Goal: Submit feedback/report problem

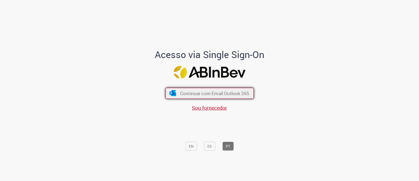
click at [199, 94] on span "Continuar com Email Outlook 365" at bounding box center [214, 93] width 69 height 6
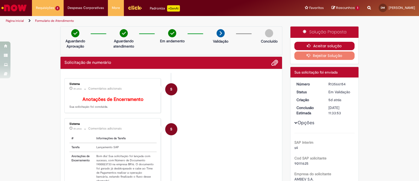
click at [332, 46] on button "Aceitar solução" at bounding box center [325, 46] width 61 height 8
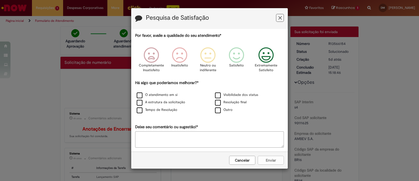
click at [263, 52] on icon "Feedback" at bounding box center [267, 55] width 20 height 16
click at [177, 101] on label "A estrutura da solicitação" at bounding box center [161, 102] width 48 height 5
click at [263, 144] on button "Enviar" at bounding box center [271, 159] width 26 height 9
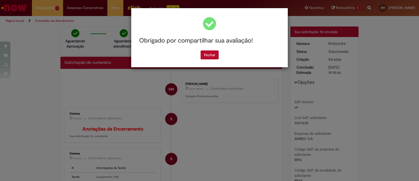
click at [213, 62] on div "Obrigado por compartilhar sua avaliação! [GEOGRAPHIC_DATA]" at bounding box center [209, 37] width 157 height 59
click at [213, 57] on button "Fechar" at bounding box center [210, 54] width 18 height 9
